Goal: Information Seeking & Learning: Find specific fact

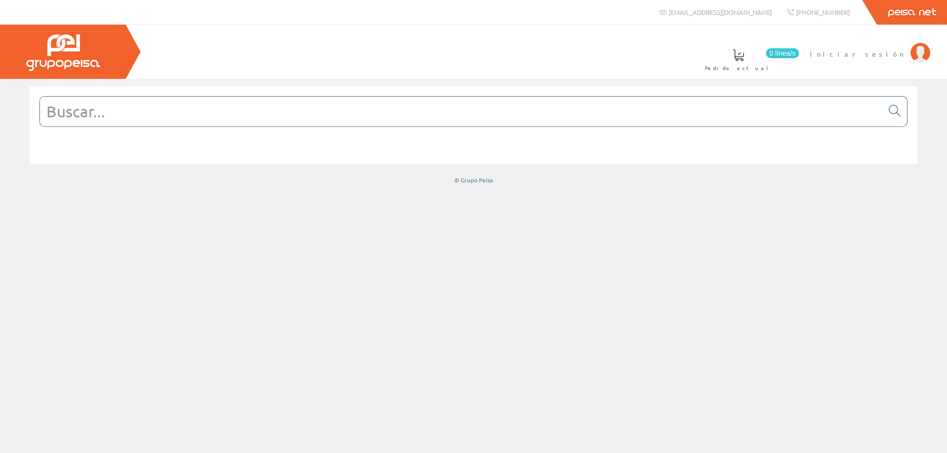
click at [891, 51] on span "Iniciar sesión" at bounding box center [858, 54] width 96 height 10
click at [218, 109] on input "text" at bounding box center [461, 112] width 843 height 30
paste input "0233234029"
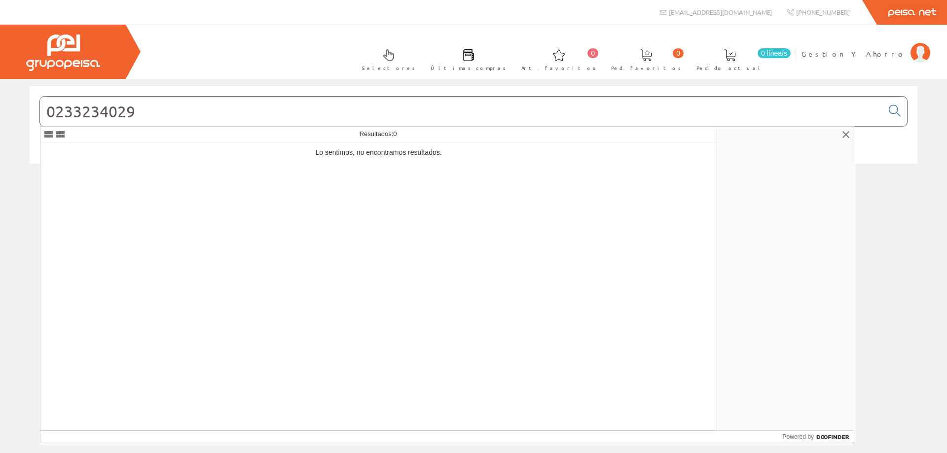
click at [83, 112] on input "0233234029" at bounding box center [461, 112] width 843 height 30
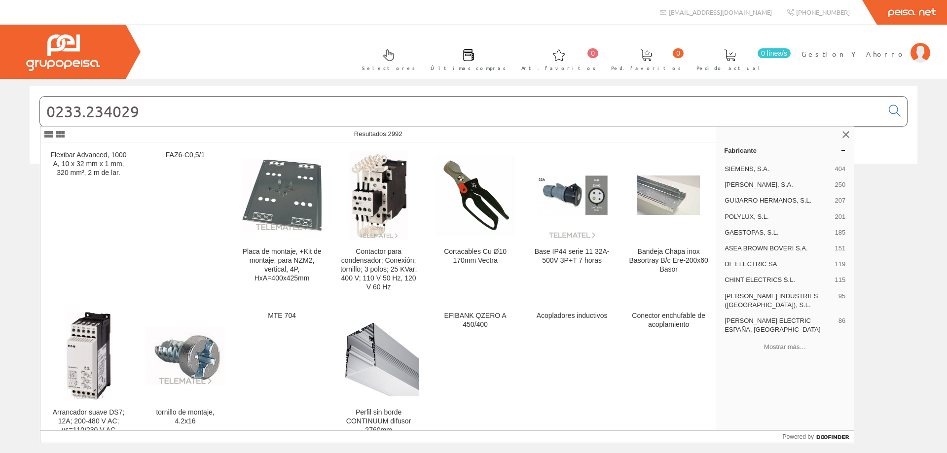
click at [113, 113] on input "0233.234029" at bounding box center [461, 112] width 843 height 30
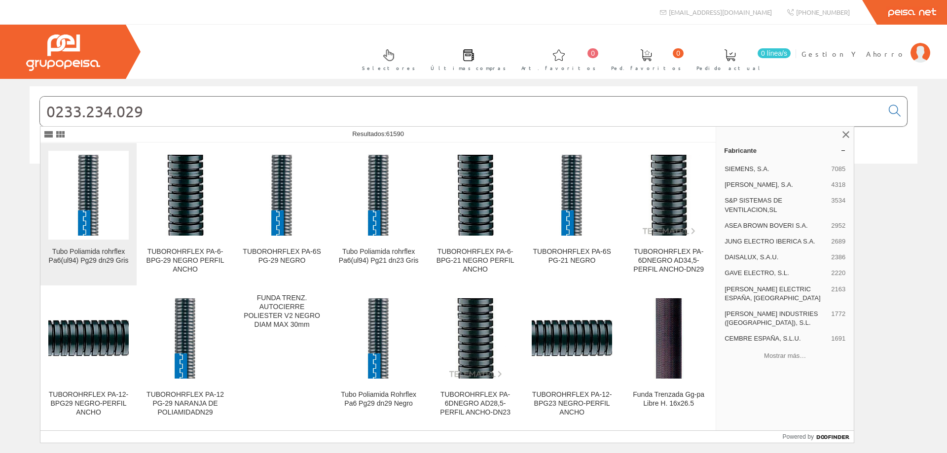
type input "0233.234.029"
click at [96, 199] on img at bounding box center [88, 195] width 80 height 80
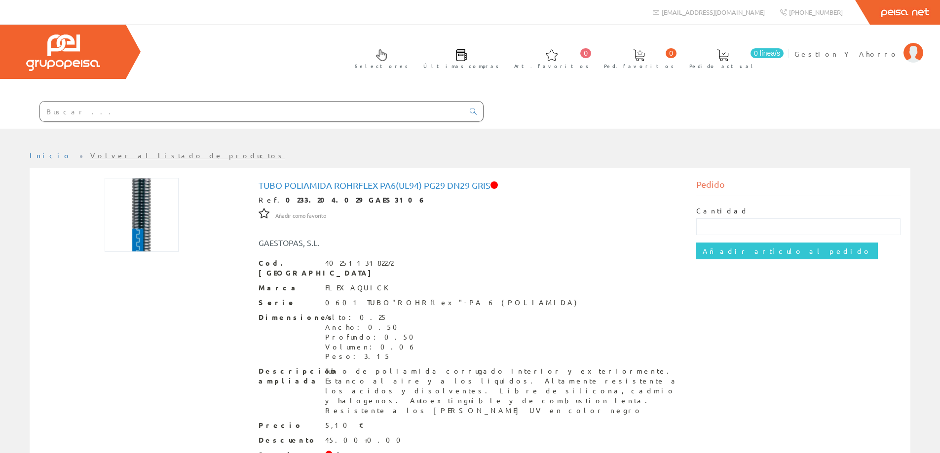
click at [183, 113] on input "text" at bounding box center [252, 112] width 424 height 20
paste input "0233234029"
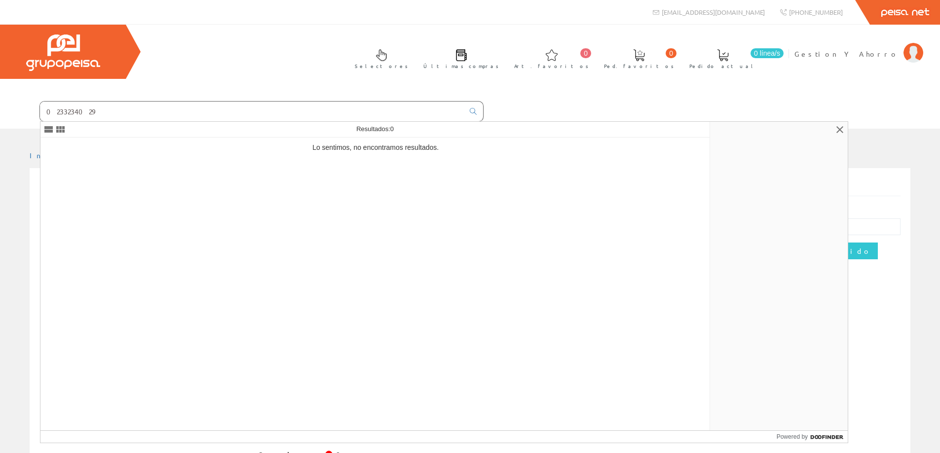
click at [61, 112] on input "0233234029" at bounding box center [252, 112] width 424 height 20
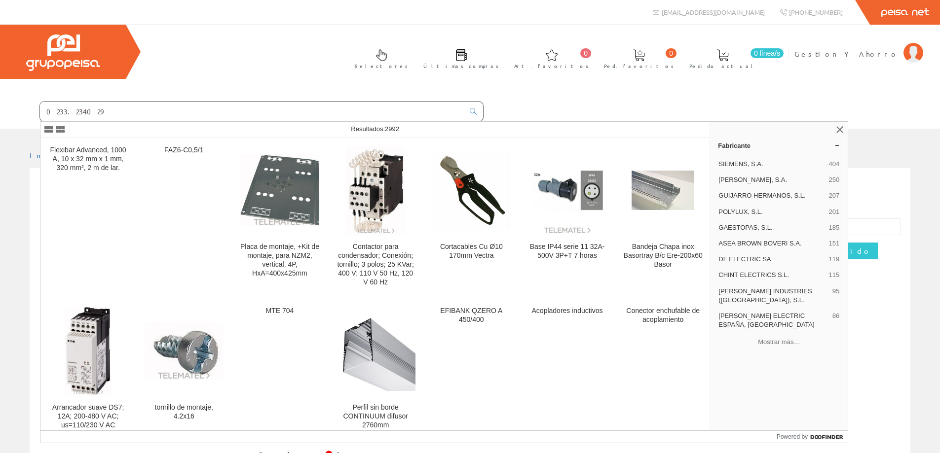
click at [77, 111] on input "0233.234029" at bounding box center [252, 112] width 424 height 20
click at [75, 113] on input "0233.234029" at bounding box center [252, 112] width 424 height 20
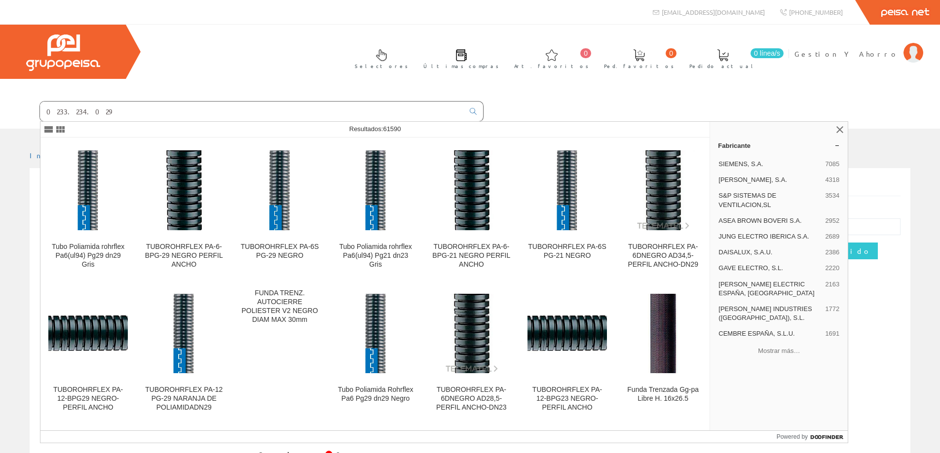
drag, startPoint x: 82, startPoint y: 112, endPoint x: 95, endPoint y: 112, distance: 12.8
click at [95, 112] on input "0233.234.029" at bounding box center [252, 112] width 424 height 20
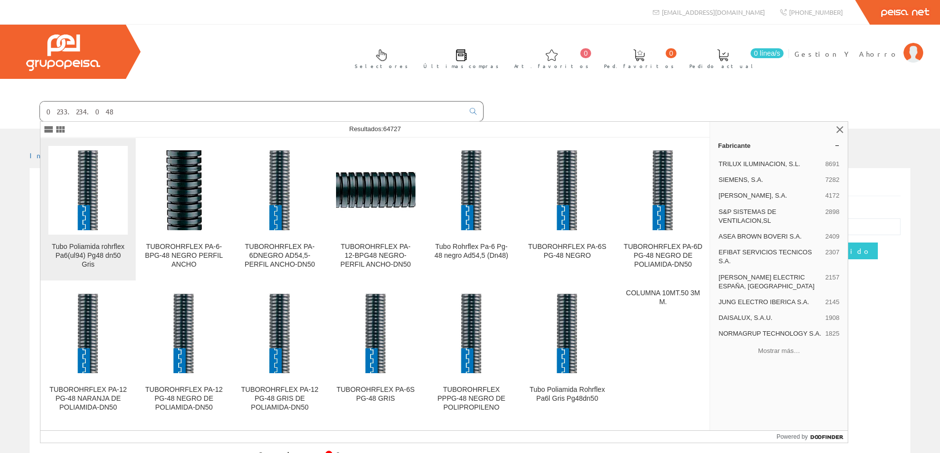
type input "0233.234.048"
click at [82, 174] on img at bounding box center [87, 190] width 79 height 79
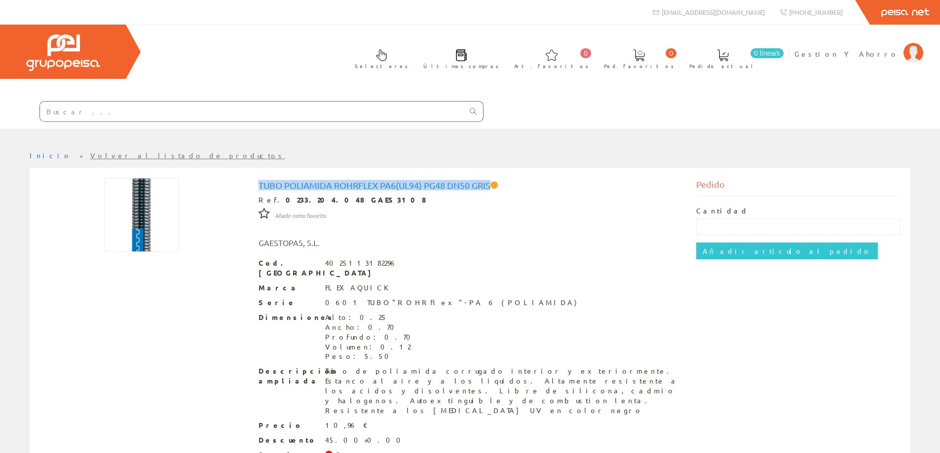
drag, startPoint x: 260, startPoint y: 185, endPoint x: 491, endPoint y: 185, distance: 231.4
click at [491, 185] on h1 "Tubo Poliamida rohrflex Pa6(ul94) Pg48 dn50 Gris" at bounding box center [470, 186] width 423 height 10
copy h1 "Tubo Poliamida rohrflex Pa6(ul94) Pg48 dn50 Gris"
click at [337, 204] on div "Ref. 0233.204.048 GAES3108" at bounding box center [470, 200] width 423 height 10
drag, startPoint x: 272, startPoint y: 200, endPoint x: 313, endPoint y: 203, distance: 41.6
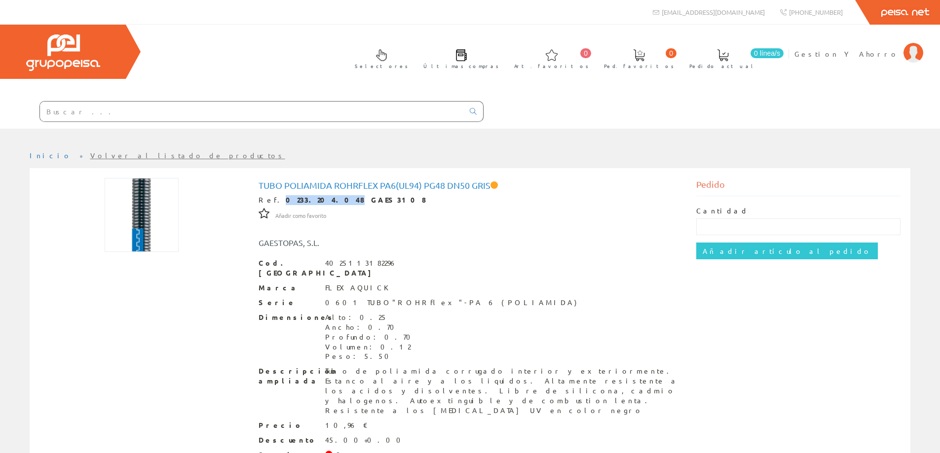
click at [313, 203] on strong "0233.204.048 GAES3108" at bounding box center [356, 199] width 141 height 9
copy strong "0233.204.048"
